Goal: Navigation & Orientation: Find specific page/section

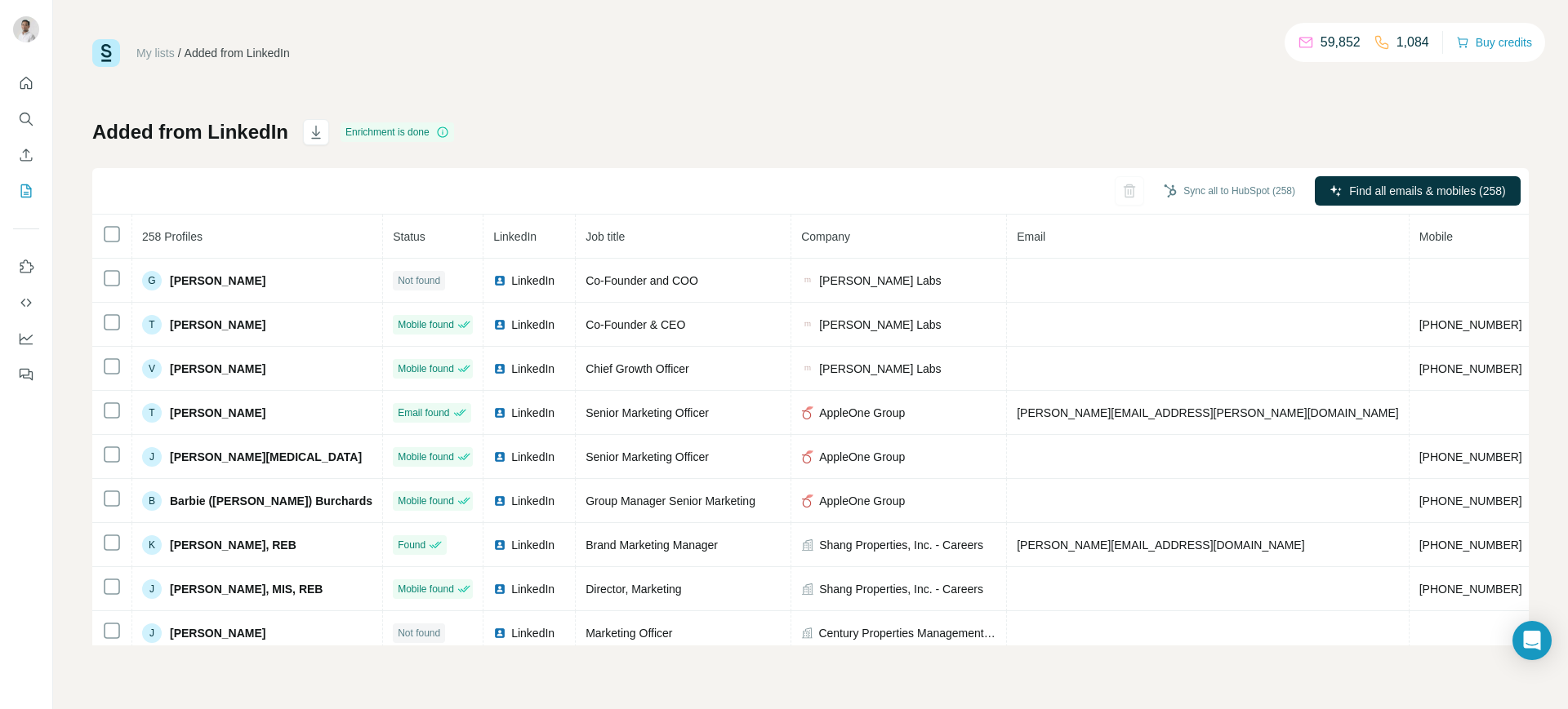
click at [167, 48] on link "My lists" at bounding box center [155, 53] width 39 height 13
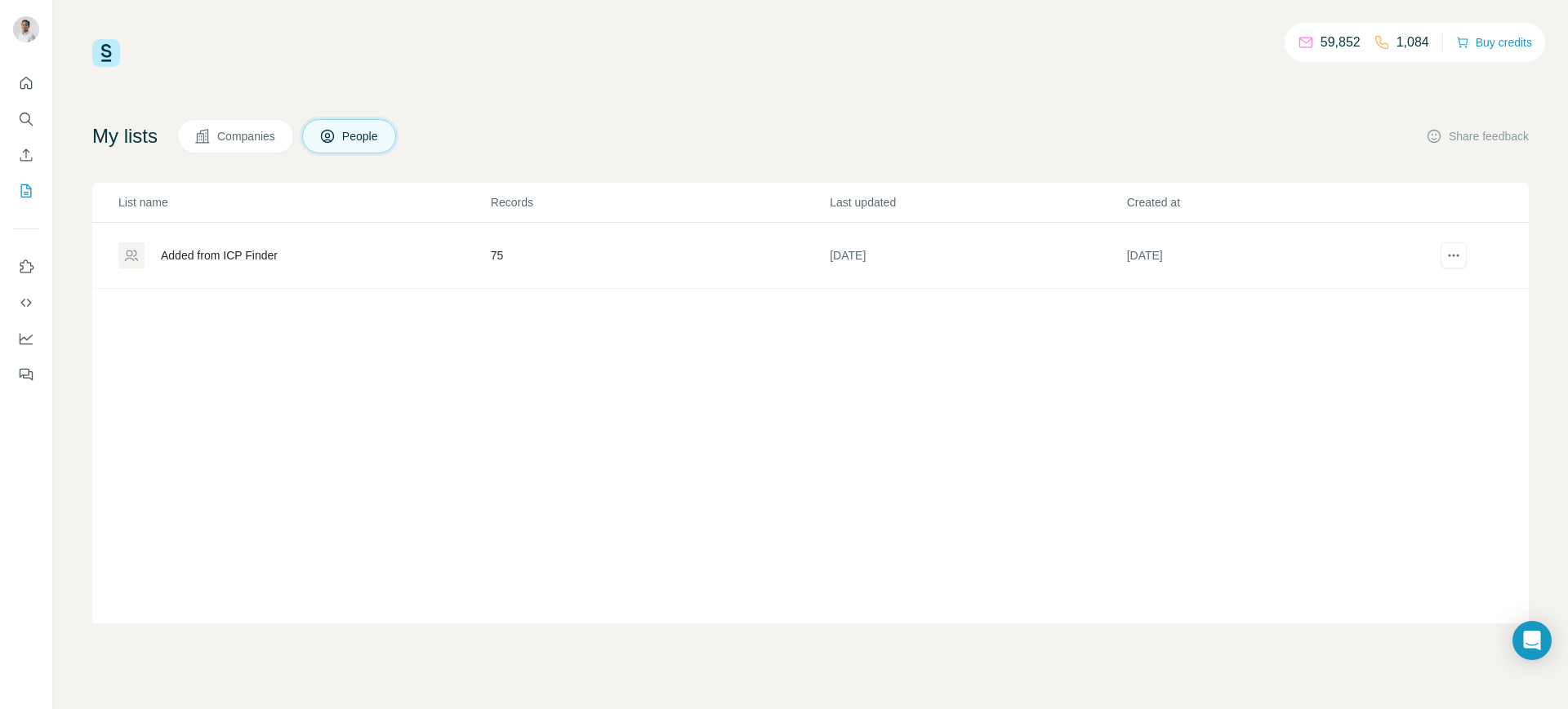
click at [264, 248] on div "Added from ICP Finder" at bounding box center [220, 256] width 117 height 16
